Goal: Information Seeking & Learning: Learn about a topic

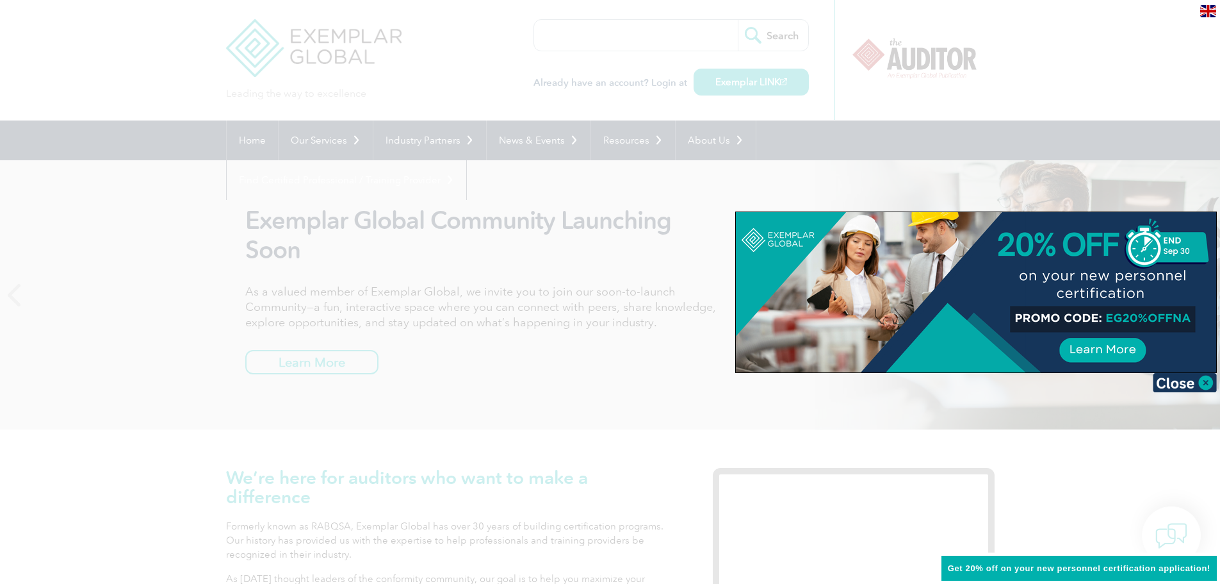
click at [168, 233] on div at bounding box center [610, 292] width 1220 height 584
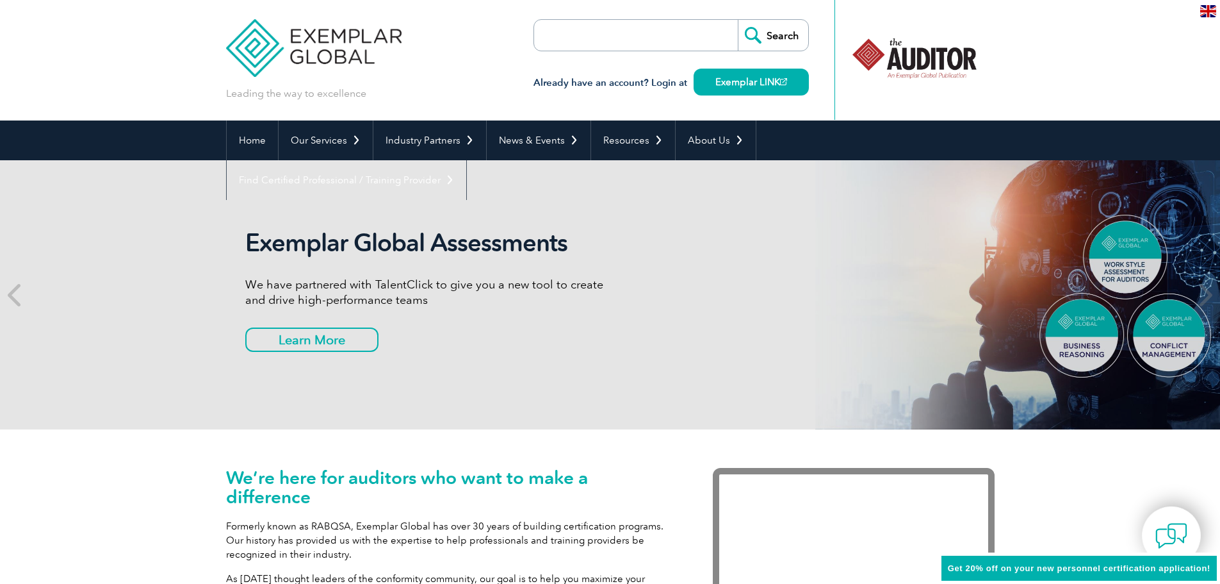
click at [633, 44] on input "search" at bounding box center [608, 35] width 135 height 31
type input "i"
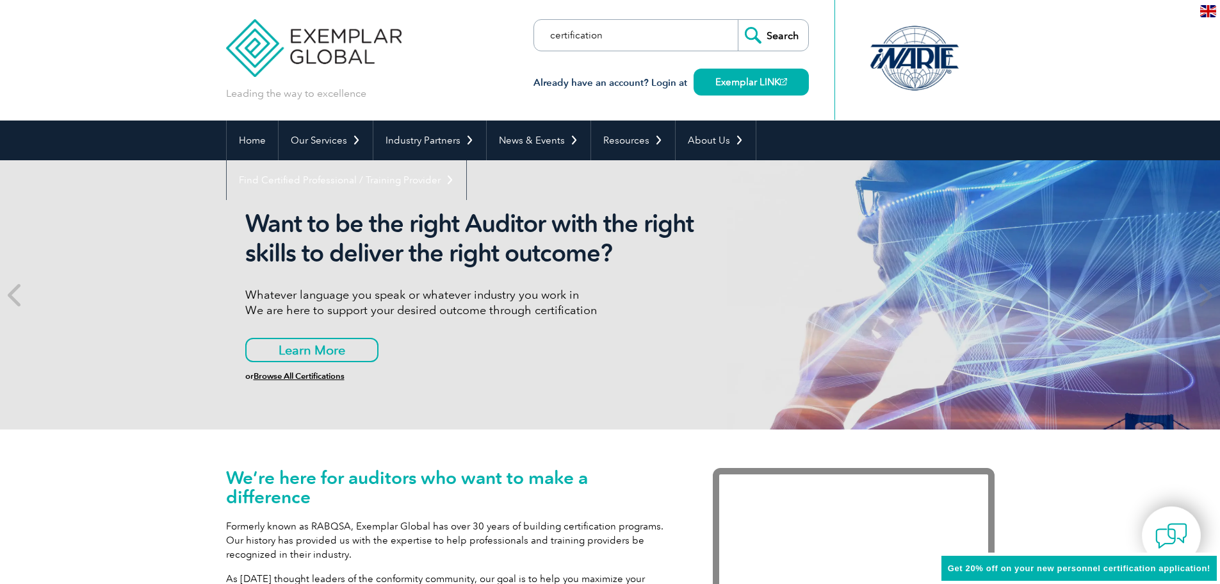
type input "certification"
click at [738, 20] on input "Search" at bounding box center [773, 35] width 70 height 31
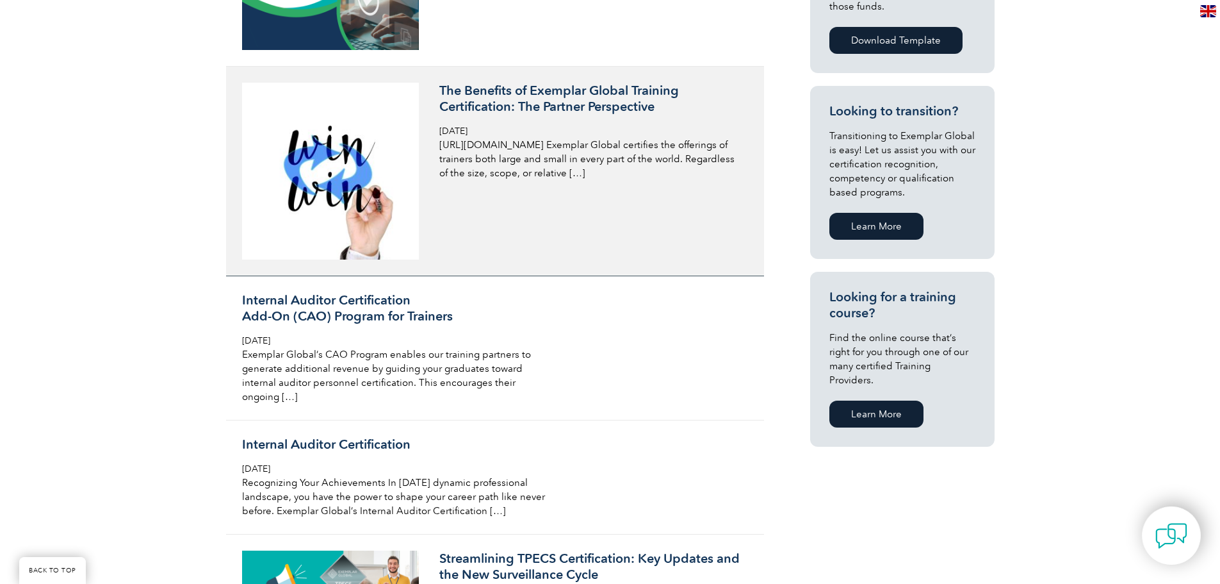
scroll to position [961, 0]
